Goal: Task Accomplishment & Management: Use online tool/utility

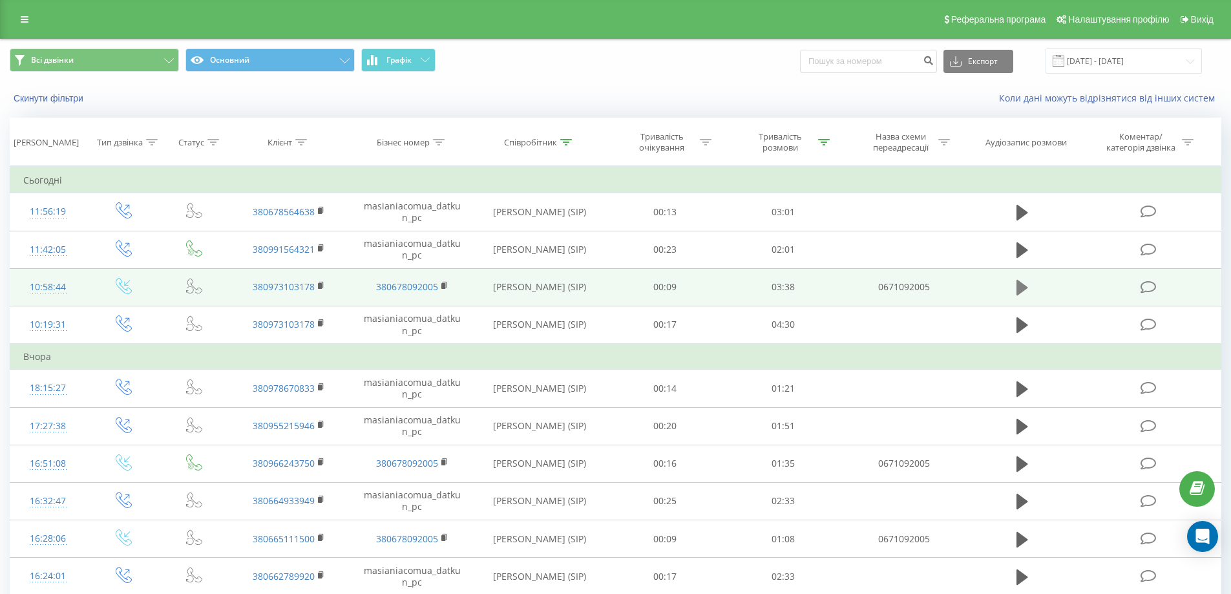
click at [1019, 282] on icon at bounding box center [1023, 288] width 12 height 16
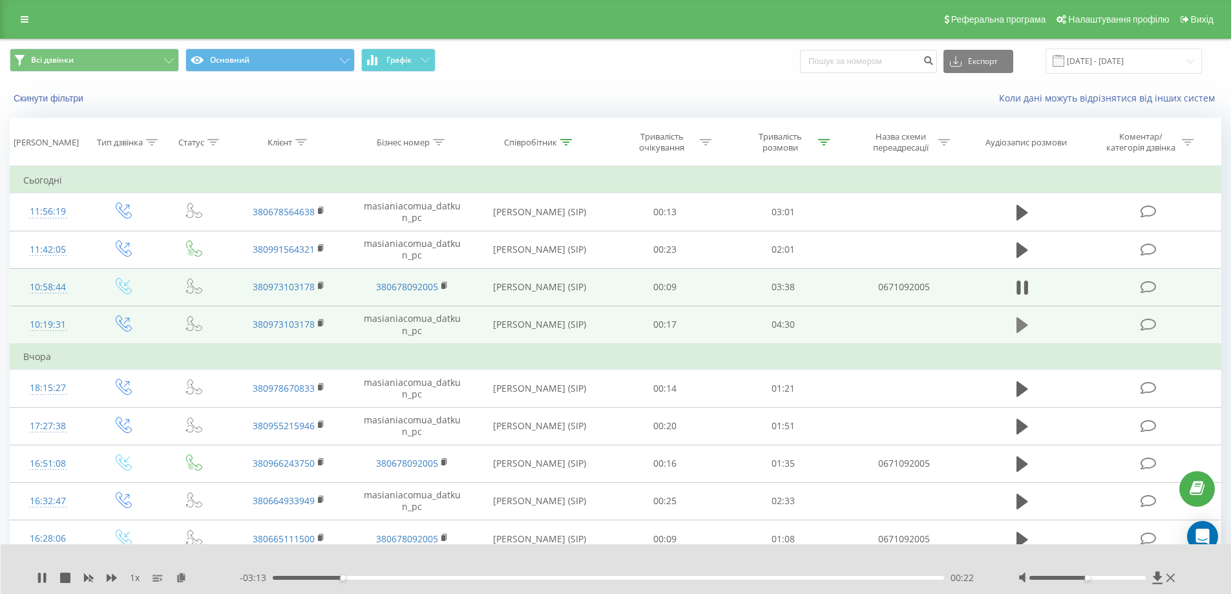
click at [1019, 326] on icon at bounding box center [1023, 325] width 12 height 16
drag, startPoint x: 1090, startPoint y: 578, endPoint x: 1149, endPoint y: 577, distance: 58.8
click at [1149, 577] on div "Accessibility label" at bounding box center [1145, 577] width 5 height 5
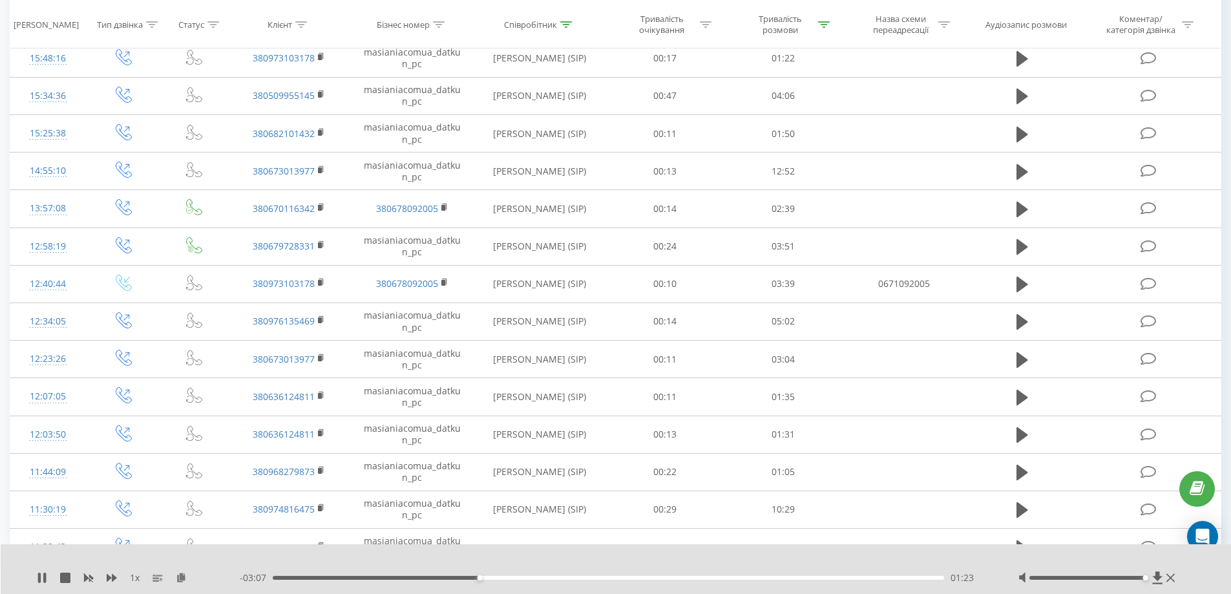
scroll to position [614, 0]
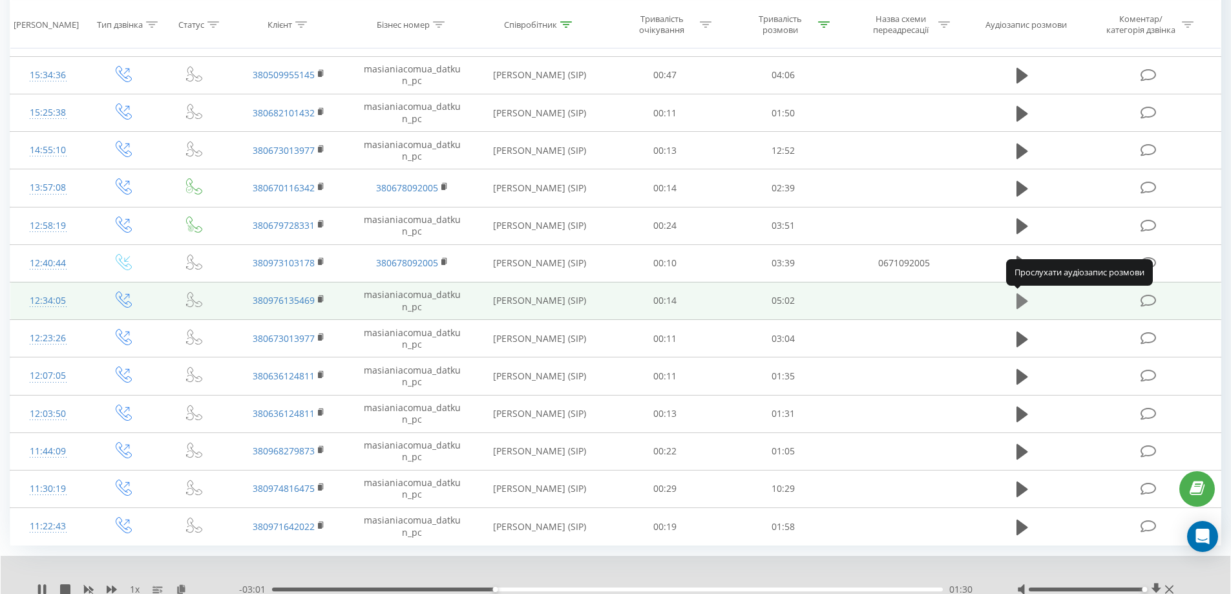
click at [1015, 297] on button at bounding box center [1022, 301] width 19 height 19
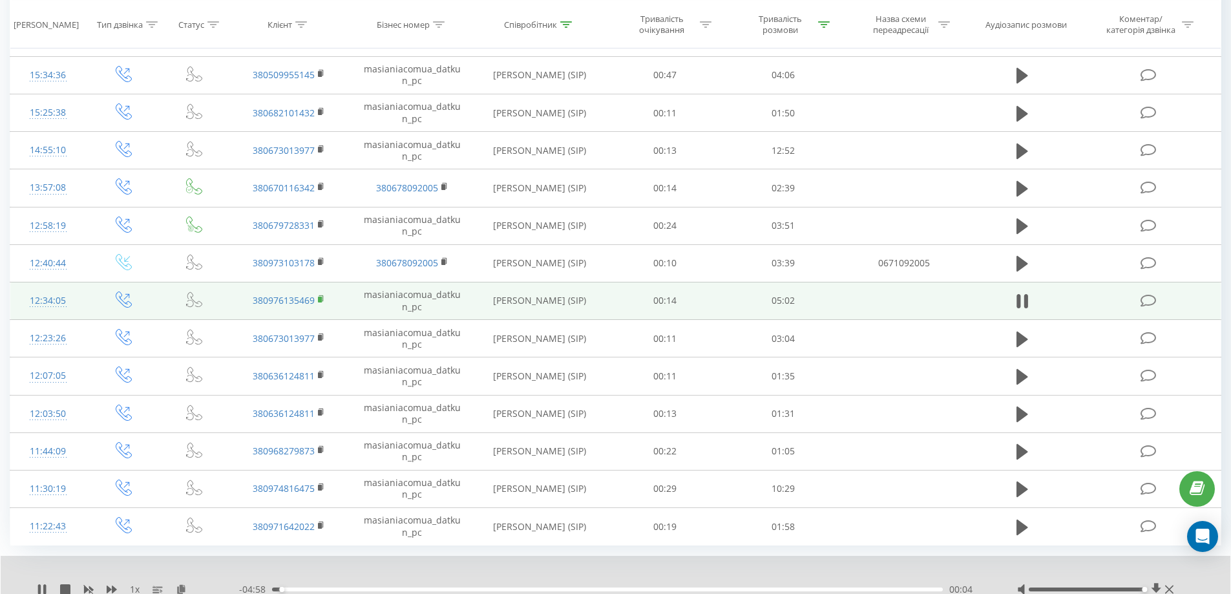
click at [322, 299] on rect at bounding box center [320, 300] width 4 height 6
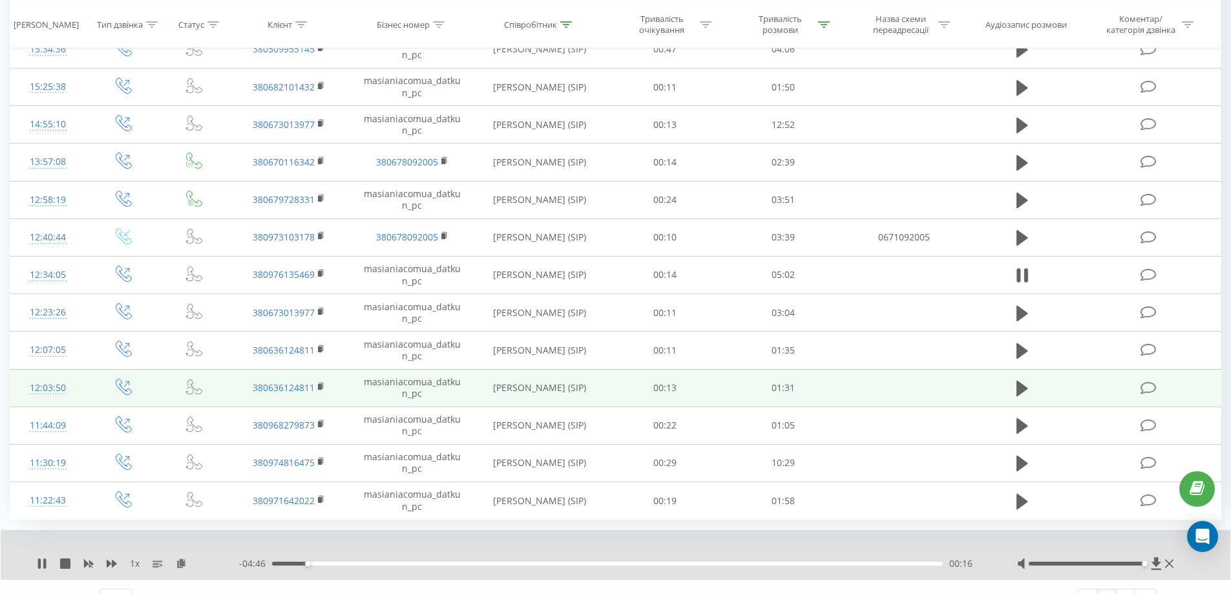
scroll to position [664, 0]
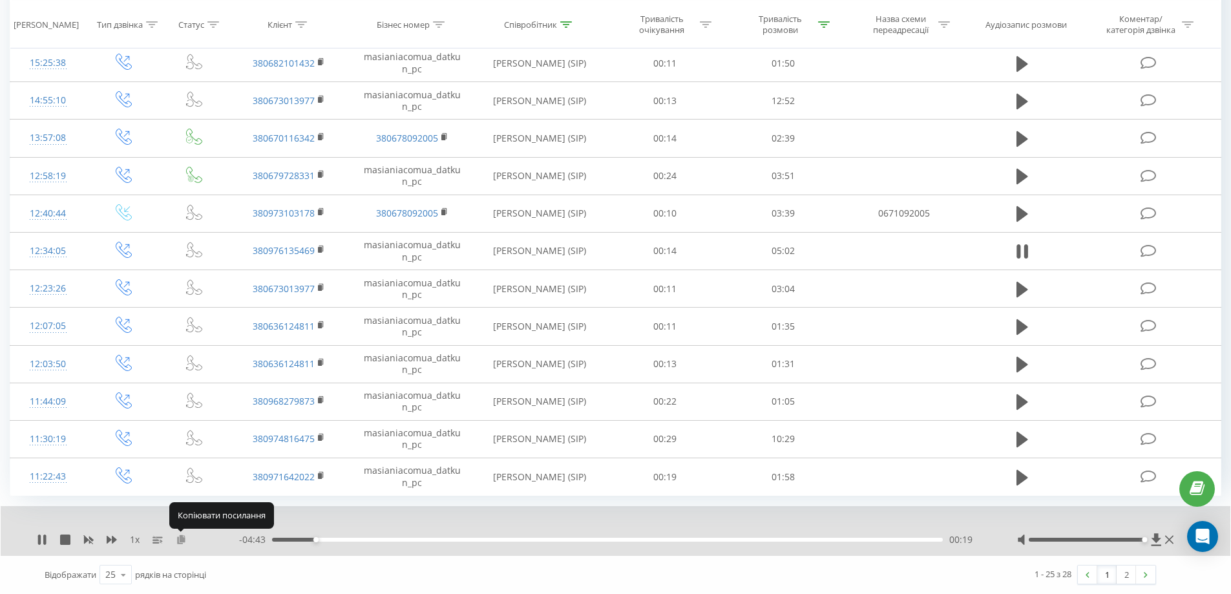
click at [178, 542] on icon at bounding box center [181, 539] width 11 height 9
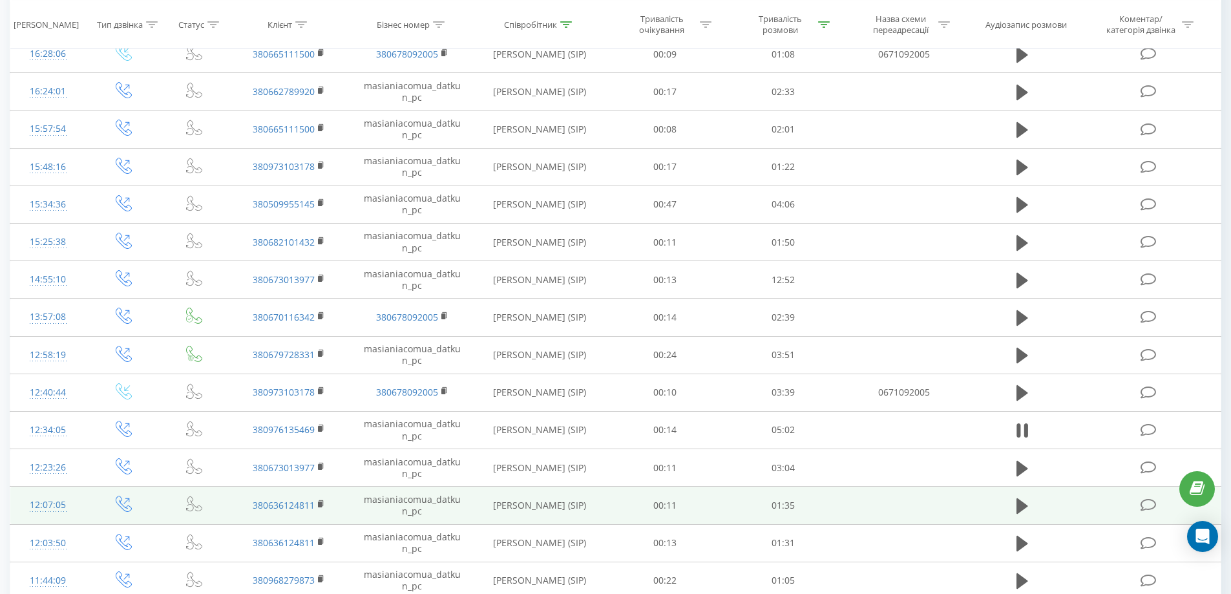
scroll to position [470, 0]
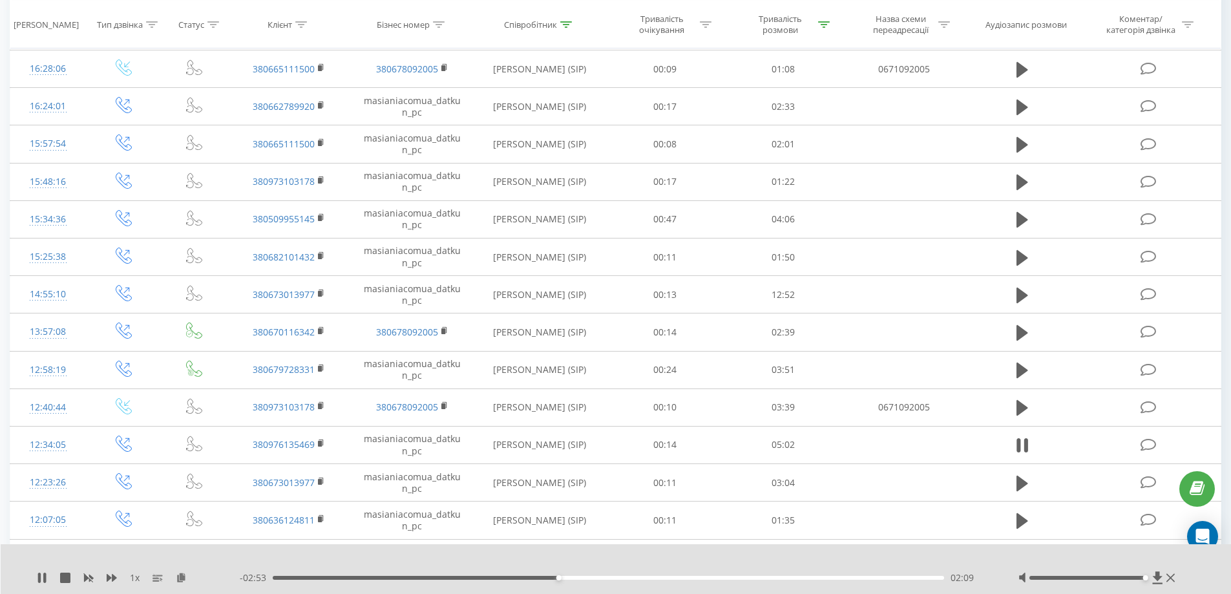
click at [809, 557] on div at bounding box center [607, 561] width 913 height 14
drag, startPoint x: 310, startPoint y: 577, endPoint x: 275, endPoint y: 579, distance: 35.6
click at [275, 579] on div "00:02" at bounding box center [609, 578] width 672 height 4
drag, startPoint x: 293, startPoint y: 578, endPoint x: 259, endPoint y: 579, distance: 33.6
click at [260, 578] on div "- 05:03 00:00 00:00" at bounding box center [613, 577] width 747 height 13
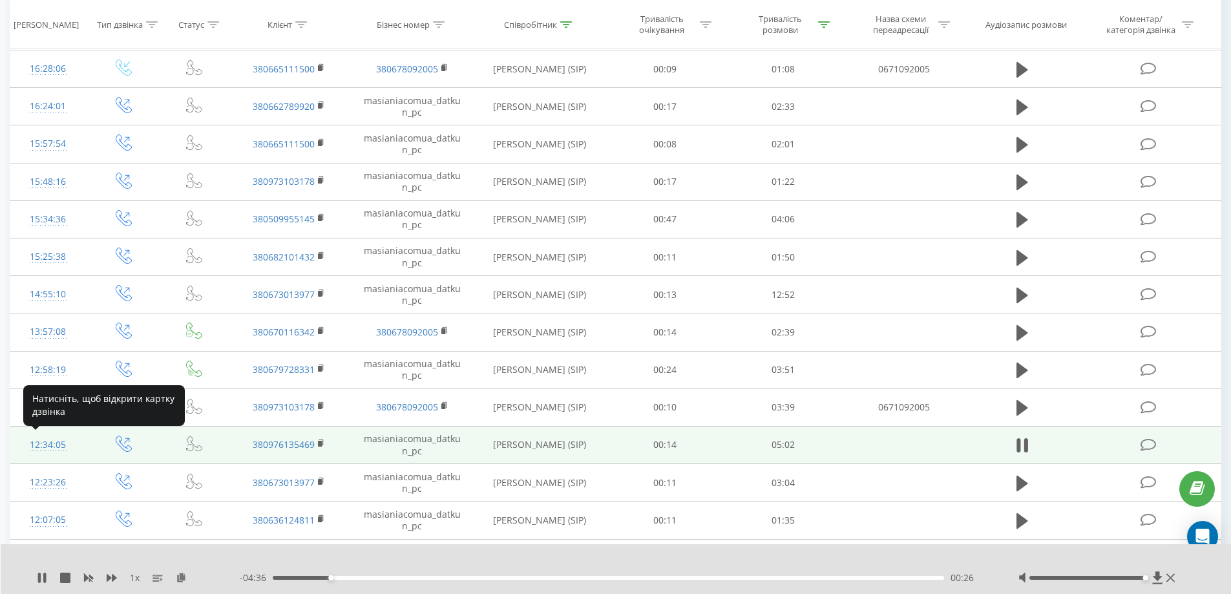
drag, startPoint x: 73, startPoint y: 445, endPoint x: 31, endPoint y: 447, distance: 42.1
click at [31, 447] on td "12:34:05" at bounding box center [48, 444] width 76 height 37
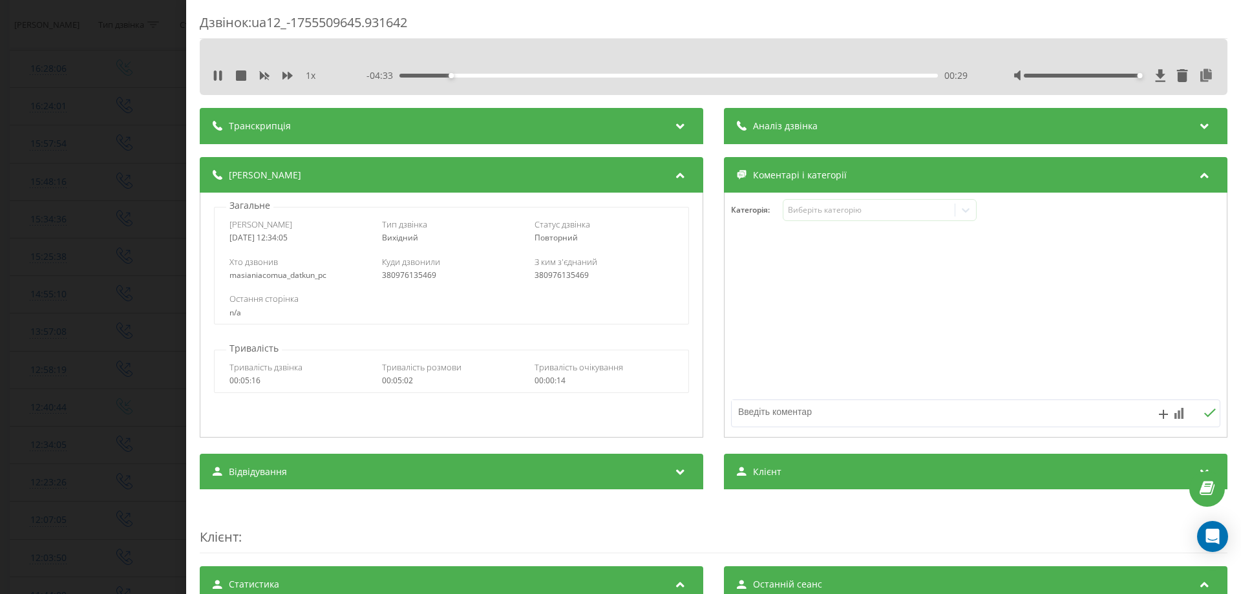
click at [130, 195] on div "Дзвінок : ua12_-1755509645.931642 1 x - 04:33 00:29 00:29 Транскрипція Для AI-а…" at bounding box center [620, 297] width 1241 height 594
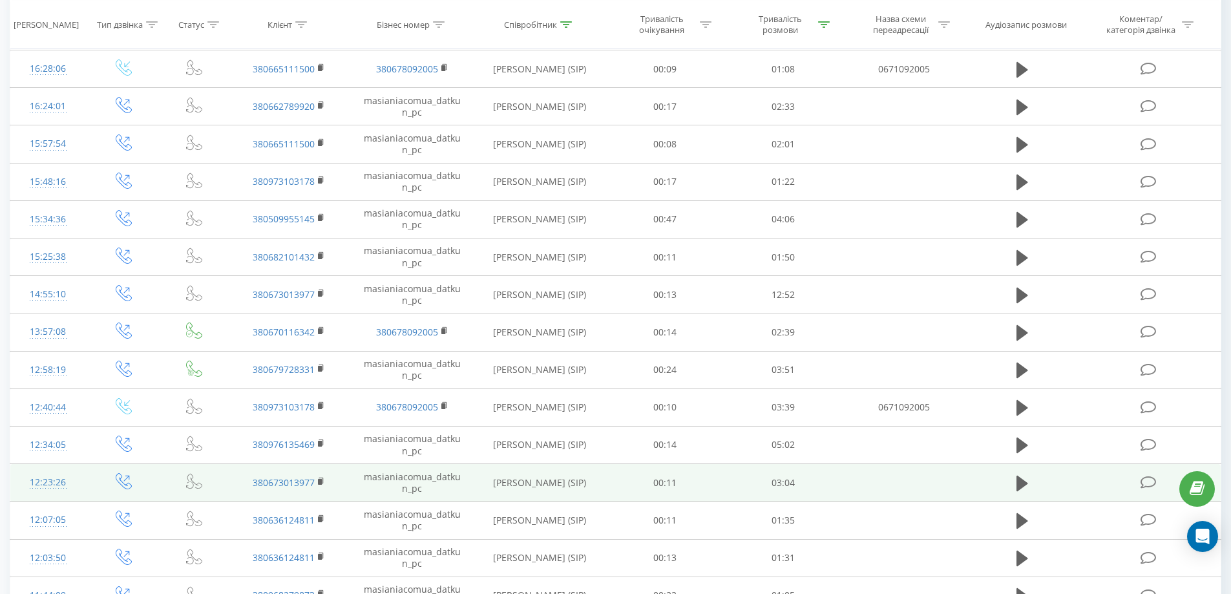
scroll to position [535, 0]
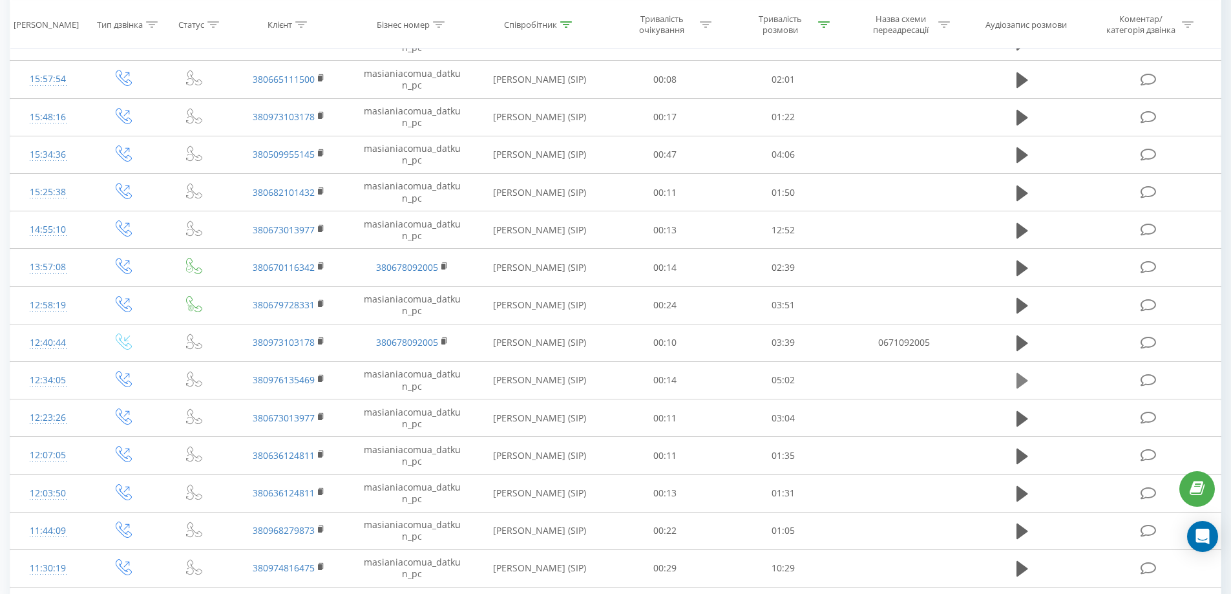
click at [1017, 377] on icon at bounding box center [1023, 381] width 12 height 16
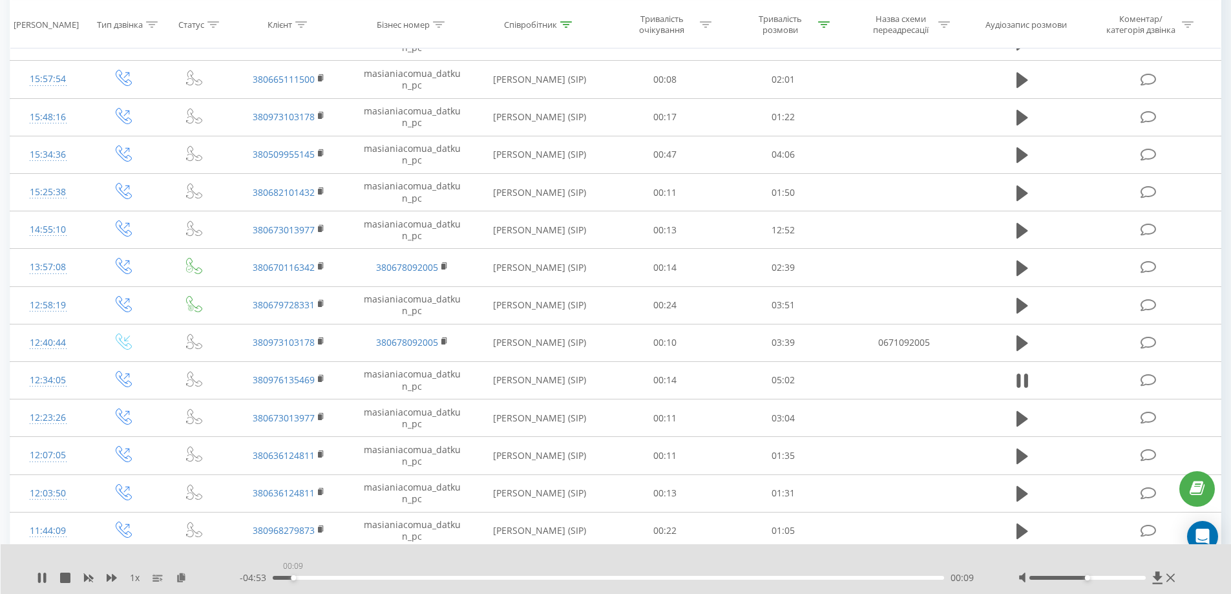
drag, startPoint x: 328, startPoint y: 579, endPoint x: 293, endPoint y: 582, distance: 35.1
click at [293, 582] on div "- 04:53 00:09 00:09" at bounding box center [613, 577] width 747 height 13
click at [295, 579] on div "00:10" at bounding box center [609, 578] width 672 height 4
click at [80, 593] on div "1 x - 03:39 01:23 01:23" at bounding box center [616, 569] width 1231 height 50
click at [518, 578] on div "01:51" at bounding box center [609, 578] width 672 height 4
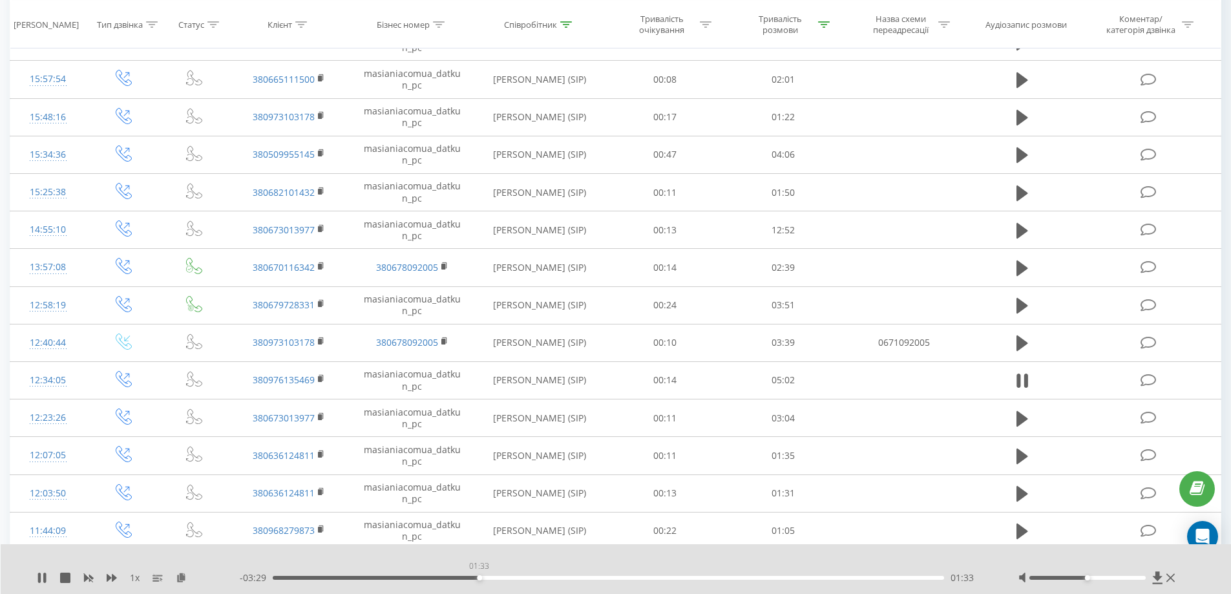
click at [479, 580] on div "01:33" at bounding box center [609, 578] width 672 height 4
click at [574, 573] on div "- 02:09 02:53 02:53" at bounding box center [613, 577] width 747 height 13
click at [571, 577] on div "02:16" at bounding box center [609, 578] width 672 height 4
click at [39, 575] on icon at bounding box center [39, 578] width 3 height 10
click at [47, 578] on div "1 x" at bounding box center [138, 577] width 203 height 13
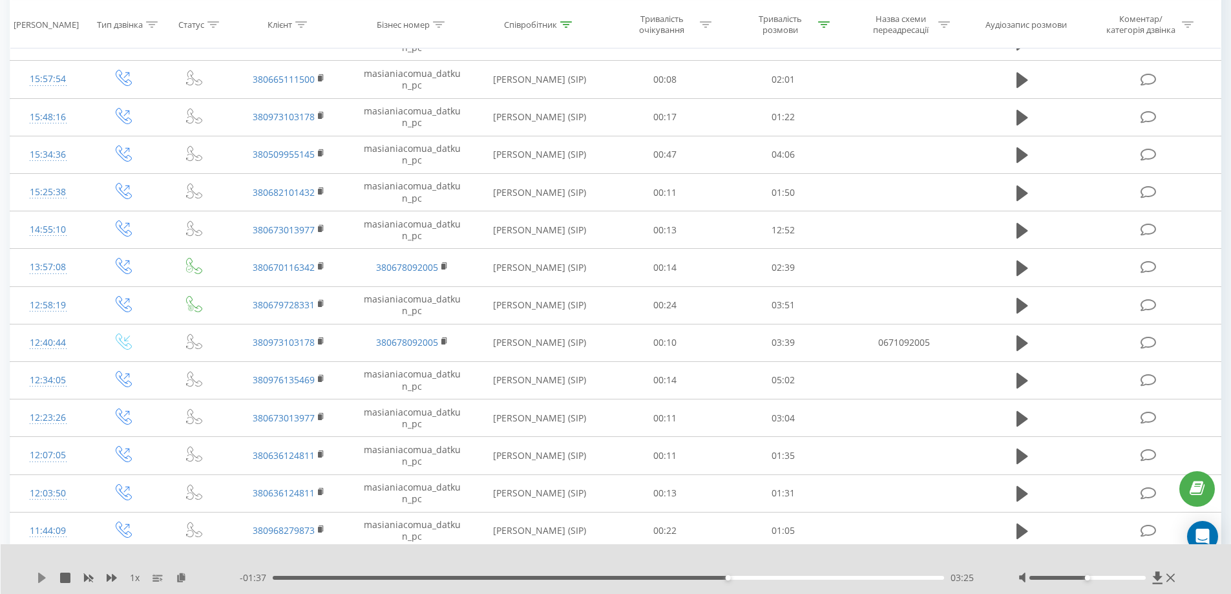
click at [41, 577] on icon at bounding box center [42, 578] width 8 height 10
click at [844, 576] on div "04:19" at bounding box center [609, 578] width 672 height 4
drag, startPoint x: 832, startPoint y: 576, endPoint x: 809, endPoint y: 577, distance: 23.9
click at [822, 577] on div "04:19" at bounding box center [609, 578] width 672 height 4
click at [805, 577] on div "04:02" at bounding box center [609, 578] width 672 height 4
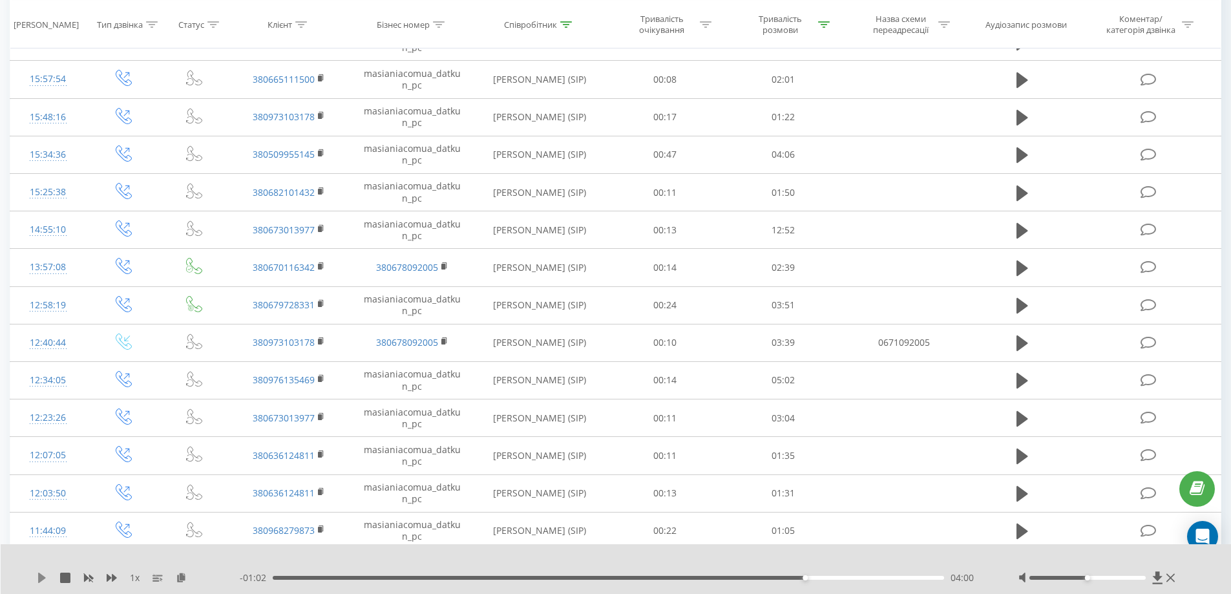
click at [39, 581] on icon at bounding box center [42, 578] width 8 height 10
click at [773, 578] on div "04:57" at bounding box center [609, 578] width 672 height 4
click at [47, 575] on icon at bounding box center [42, 578] width 10 height 10
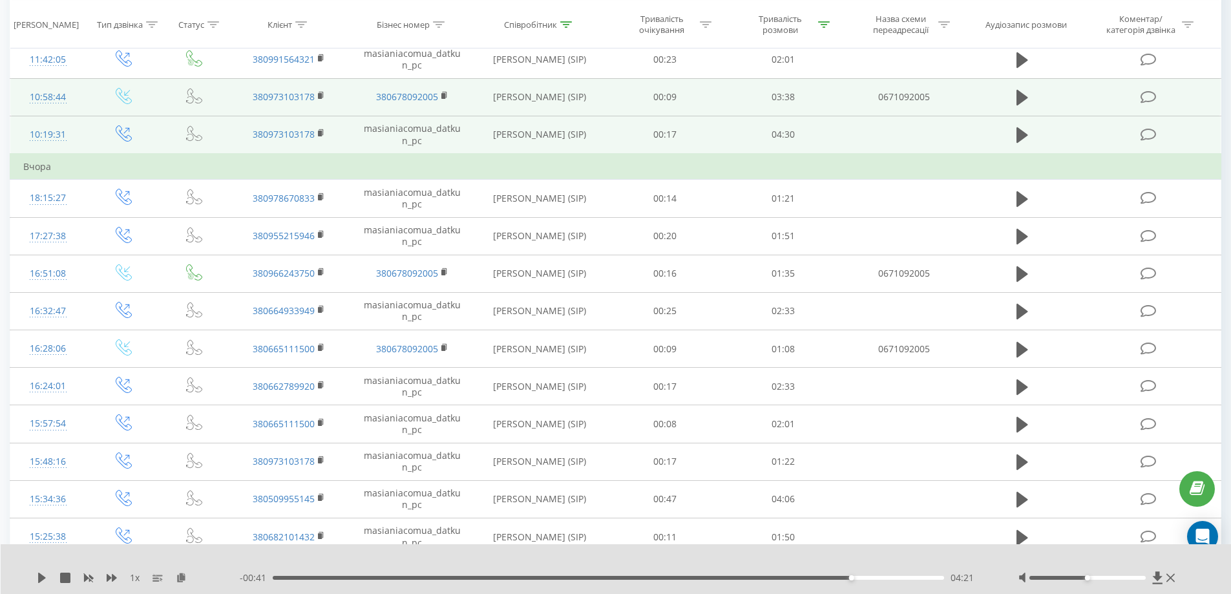
scroll to position [147, 0]
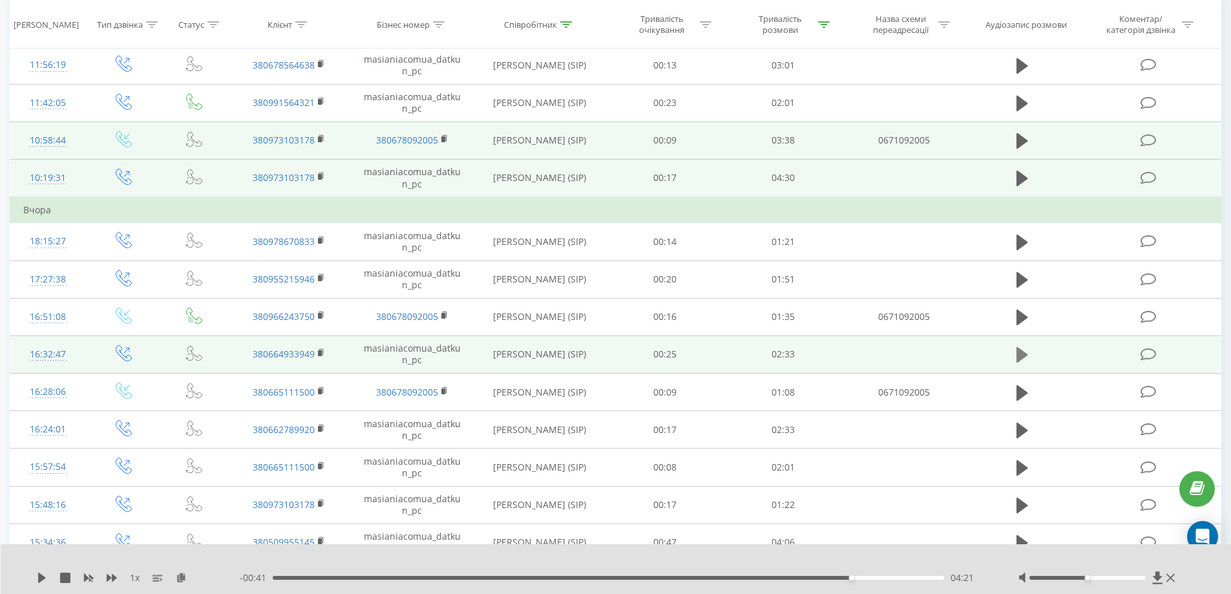
click at [1024, 353] on icon at bounding box center [1023, 355] width 12 height 18
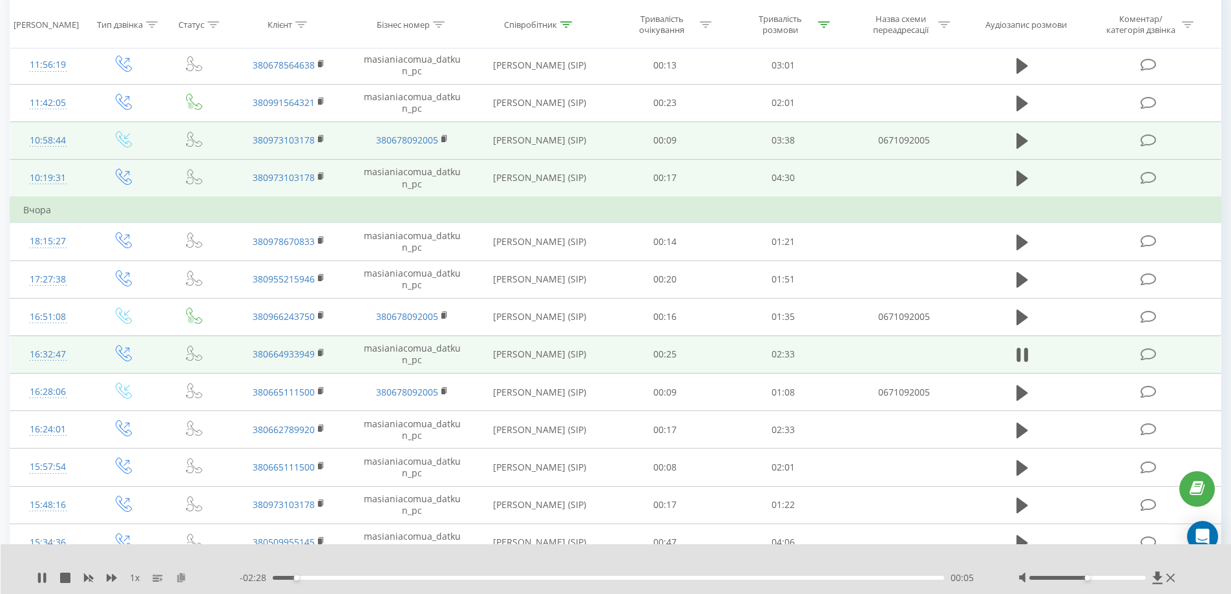
click at [178, 579] on icon at bounding box center [181, 577] width 11 height 9
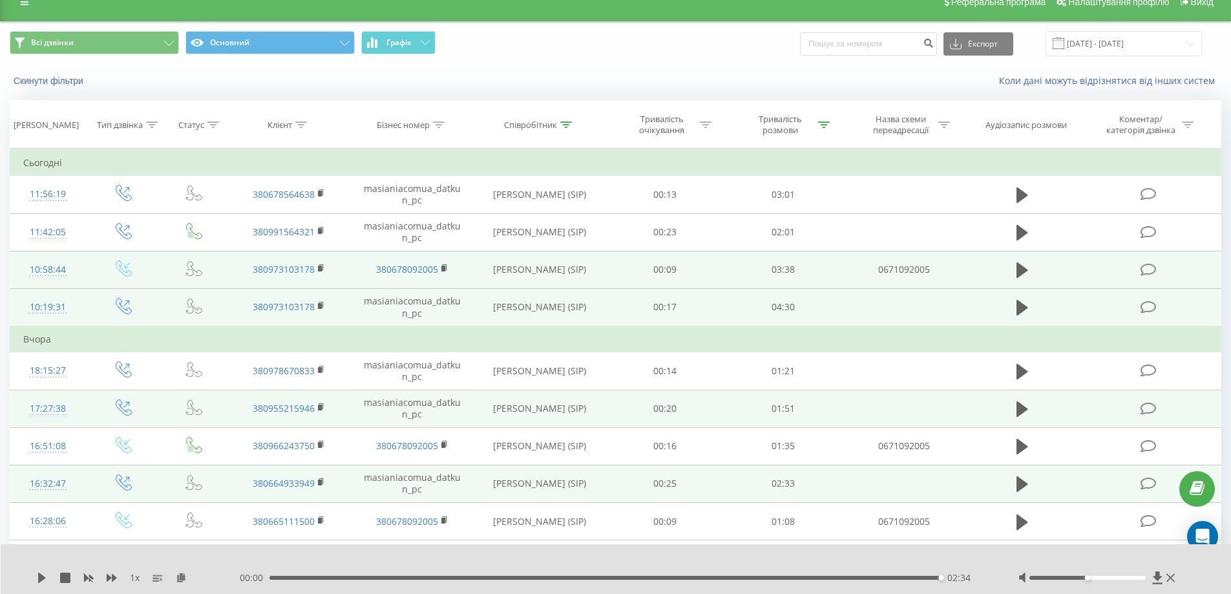
scroll to position [82, 0]
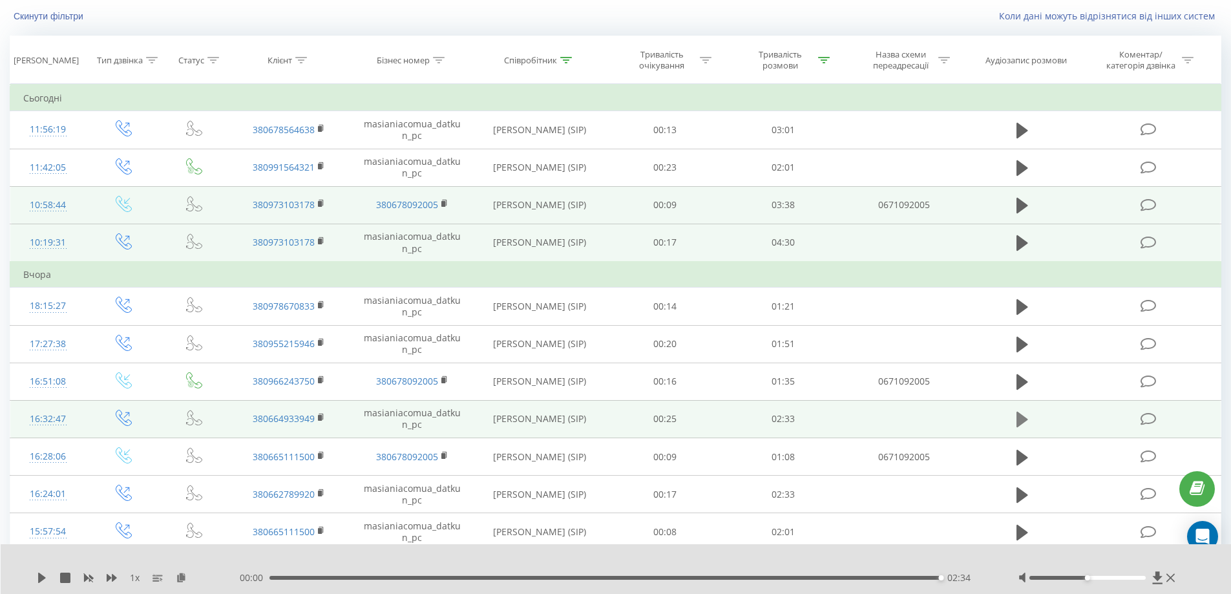
click at [1019, 422] on icon at bounding box center [1023, 420] width 12 height 16
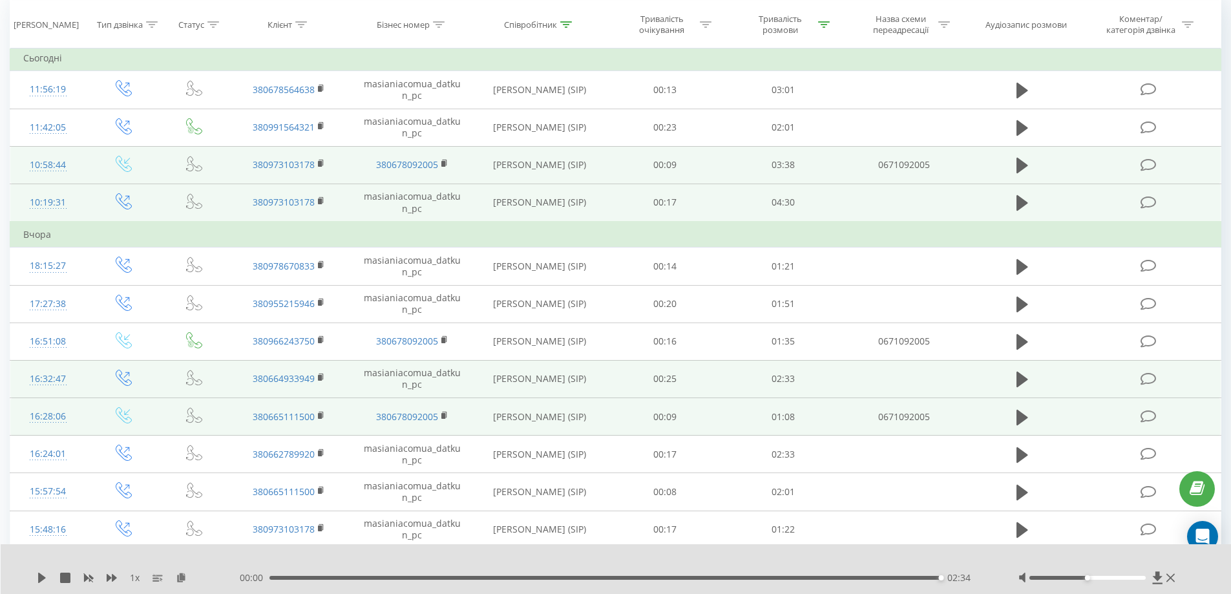
scroll to position [211, 0]
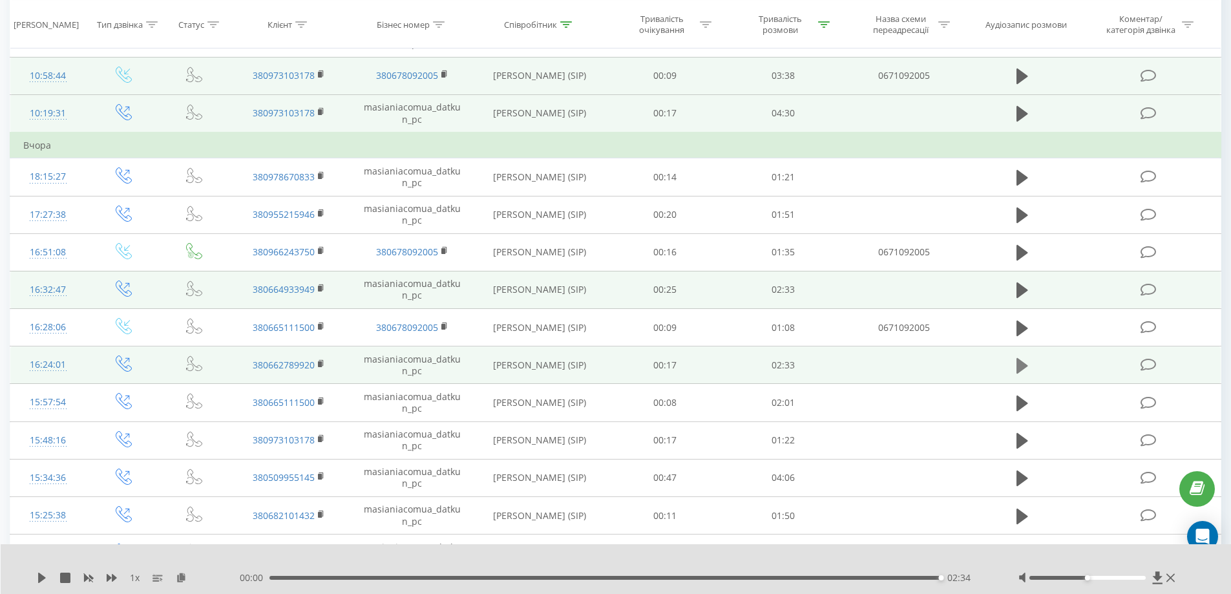
click at [1021, 367] on icon at bounding box center [1023, 366] width 12 height 16
click at [1021, 363] on icon at bounding box center [1023, 366] width 12 height 18
click at [183, 577] on icon at bounding box center [181, 577] width 11 height 9
click at [1015, 360] on button at bounding box center [1022, 365] width 19 height 19
